Goal: Task Accomplishment & Management: Complete application form

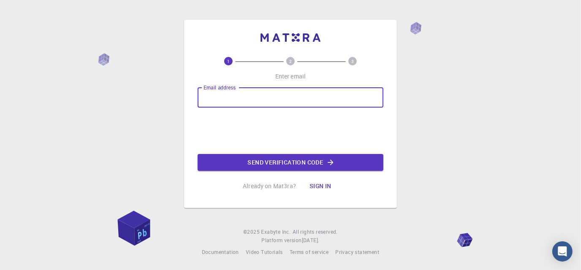
type input "[EMAIL_ADDRESS][DOMAIN_NAME]"
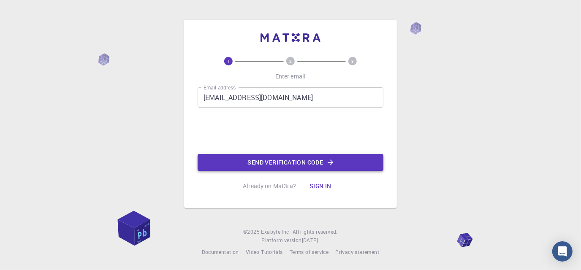
click at [250, 161] on button "Send verification code" at bounding box center [291, 162] width 186 height 17
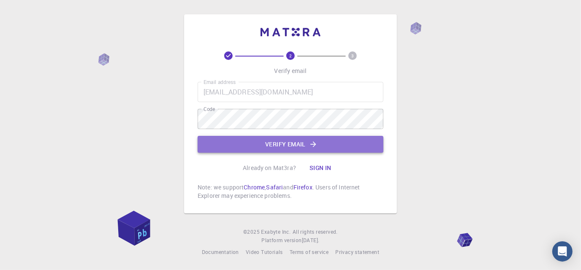
click at [248, 137] on button "Verify email" at bounding box center [291, 144] width 186 height 17
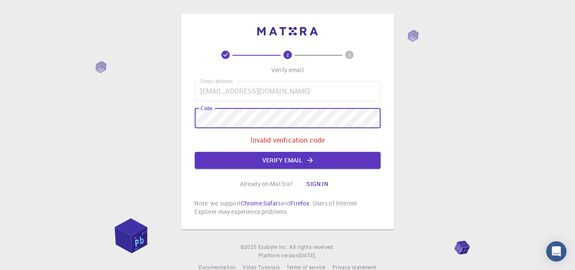
click at [101, 95] on div "2 3 Verify email Email address [EMAIL_ADDRESS][DOMAIN_NAME] Email address Code …" at bounding box center [287, 143] width 575 height 286
click at [263, 157] on button "Verify email" at bounding box center [288, 160] width 186 height 17
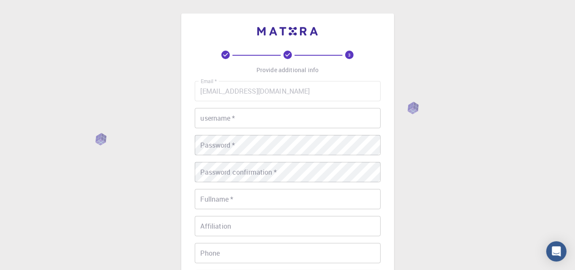
scroll to position [42, 0]
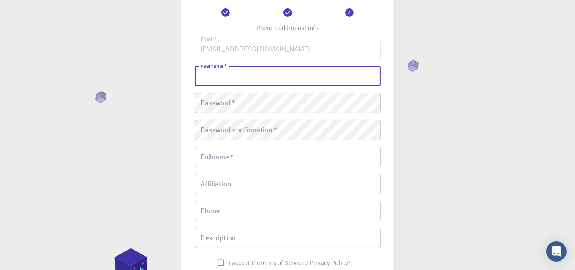
click at [267, 79] on input "username   *" at bounding box center [288, 76] width 186 height 20
